Goal: Information Seeking & Learning: Check status

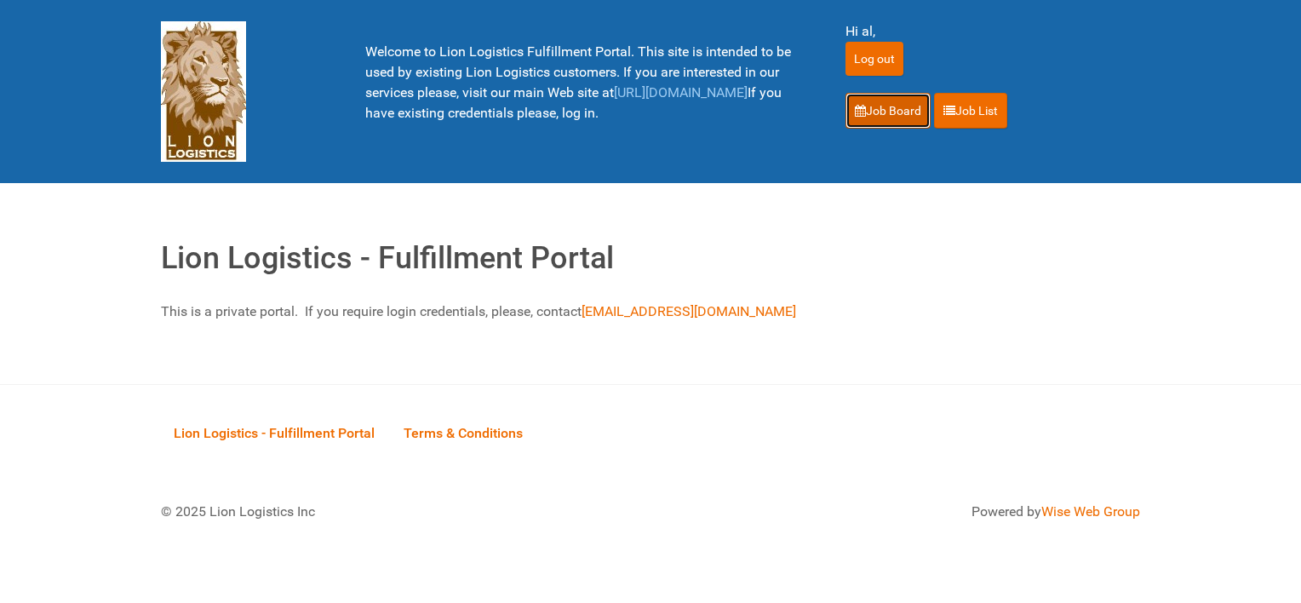
click at [898, 107] on link "Job Board" at bounding box center [887, 111] width 85 height 36
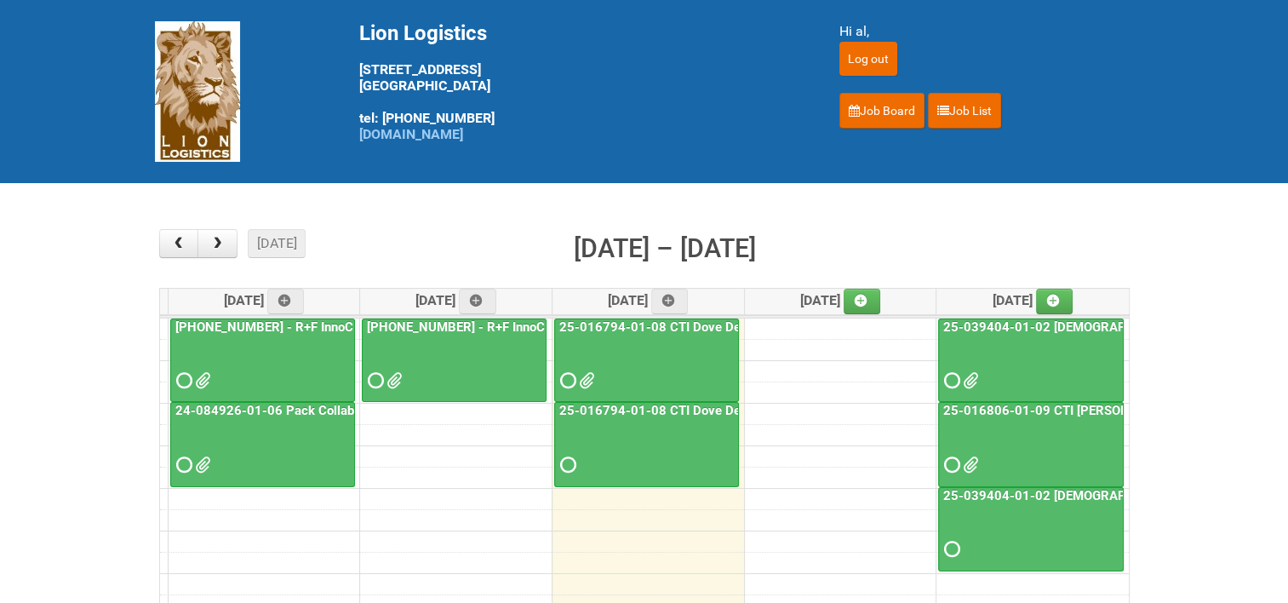
click at [671, 403] on link "25-016794-01-08 CTI Dove Deep Moisture - Photos slot" at bounding box center [722, 410] width 332 height 15
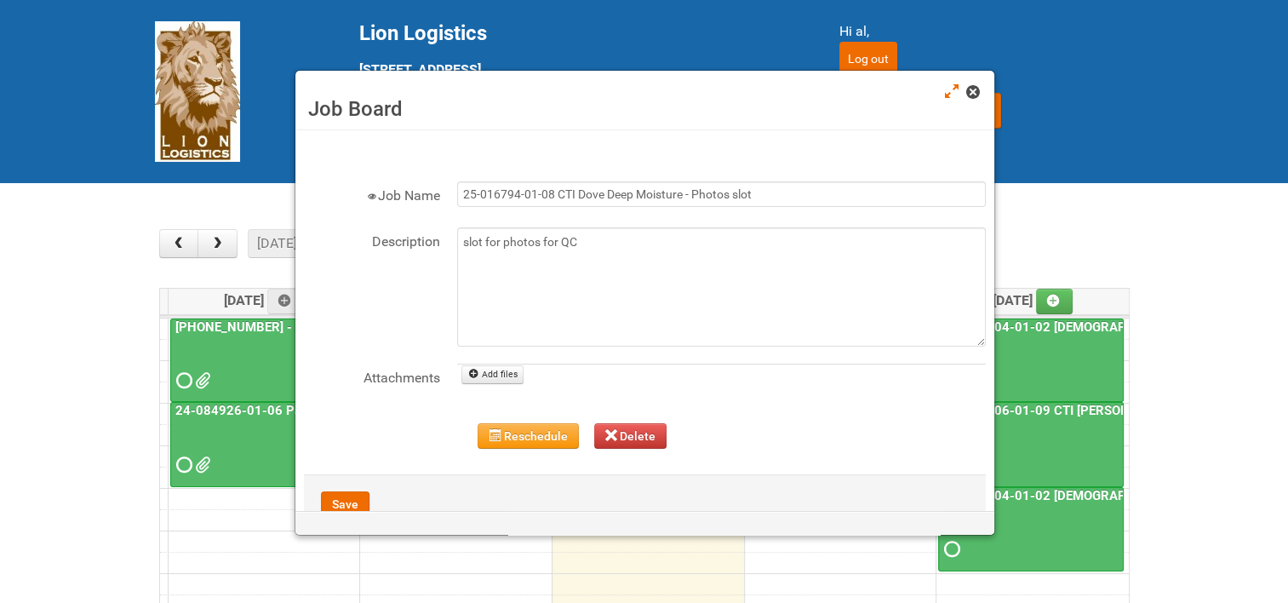
click at [977, 94] on span at bounding box center [972, 92] width 12 height 12
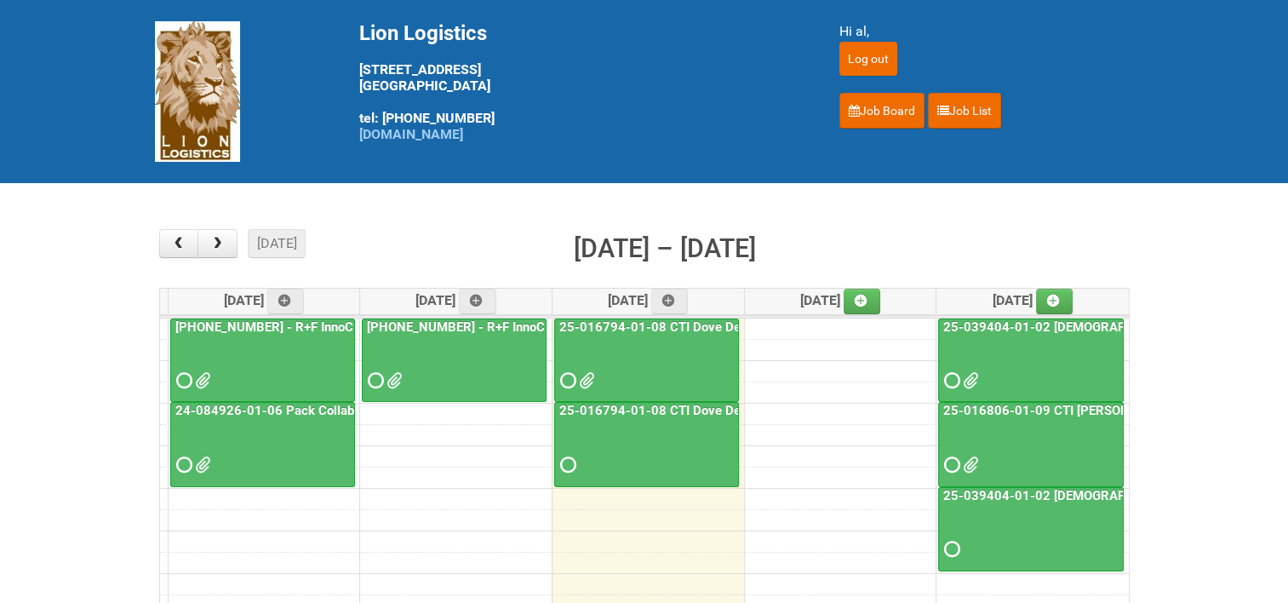
click at [629, 321] on link "25-016794-01-08 CTI Dove Deep Moisture" at bounding box center [683, 326] width 255 height 15
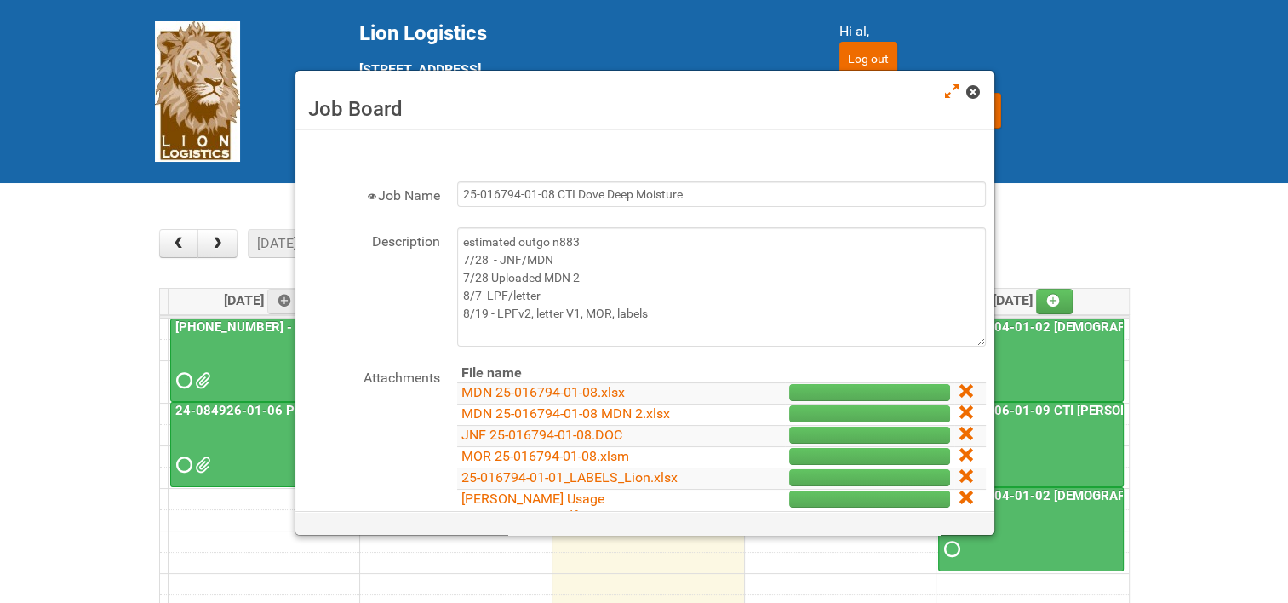
click at [977, 89] on span at bounding box center [972, 92] width 12 height 12
